Goal: Navigation & Orientation: Understand site structure

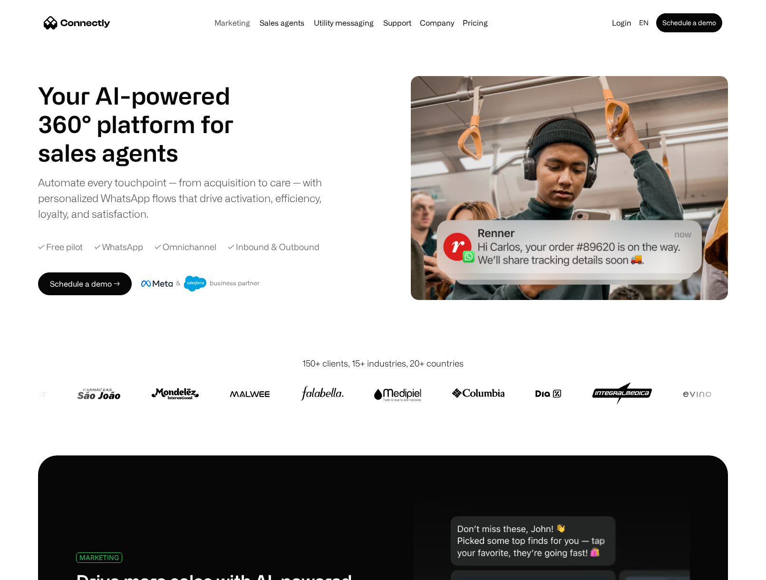
click at [238, 25] on link "Marketing" at bounding box center [232, 23] width 43 height 8
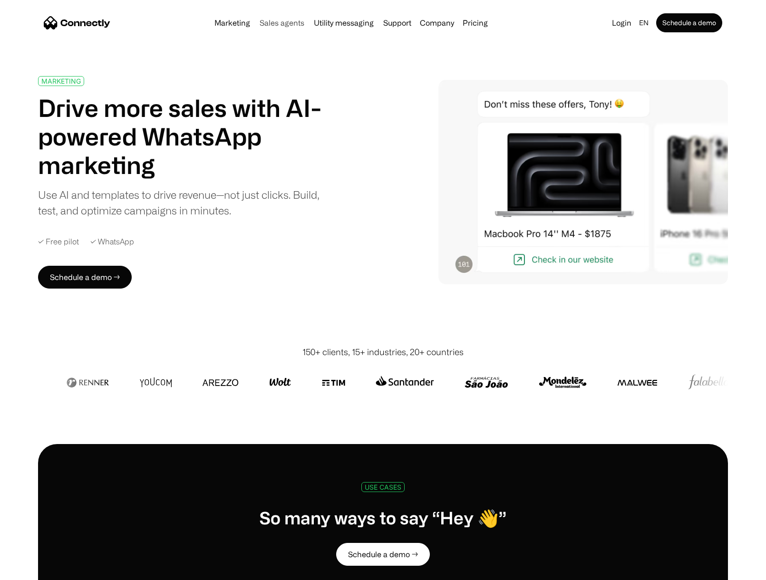
click at [294, 26] on link "Sales agents" at bounding box center [282, 23] width 52 height 8
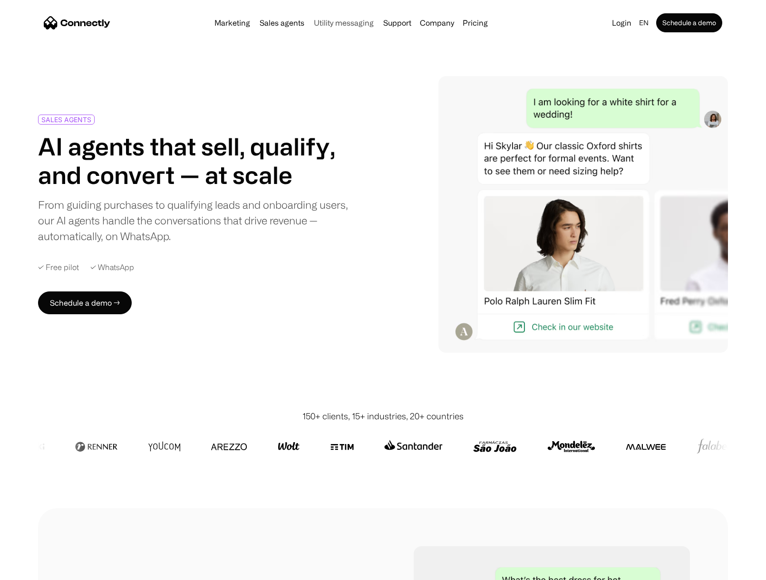
click at [335, 25] on link "Utility messaging" at bounding box center [344, 23] width 68 height 8
